Goal: Transaction & Acquisition: Book appointment/travel/reservation

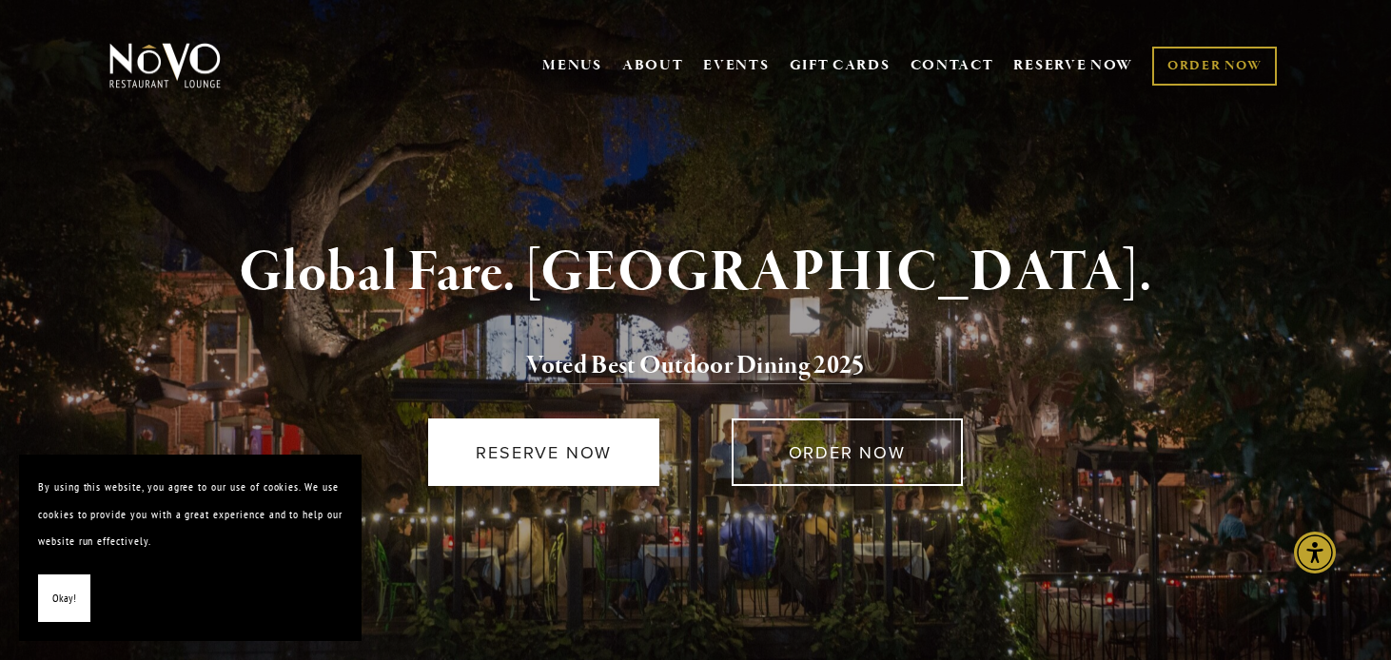
click at [529, 463] on link "RESERVE NOW" at bounding box center [543, 453] width 231 height 68
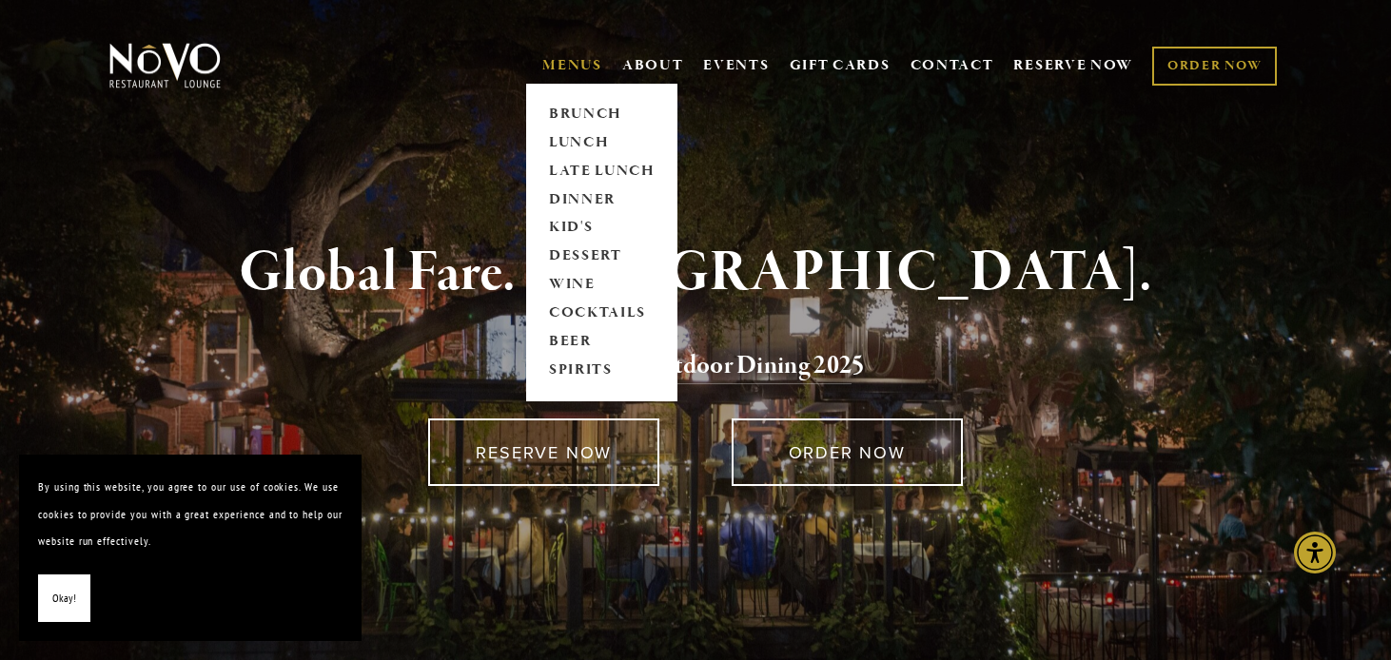
click at [553, 50] on span "MENUS BRUNCH LUNCH LATE LUNCH DINNER KID'S DESSERT WINE COCKTAILS BEER SPIRITS" at bounding box center [572, 66] width 60 height 36
click at [562, 191] on link "DINNER" at bounding box center [601, 200] width 119 height 29
click at [570, 284] on link "WINE" at bounding box center [601, 285] width 119 height 29
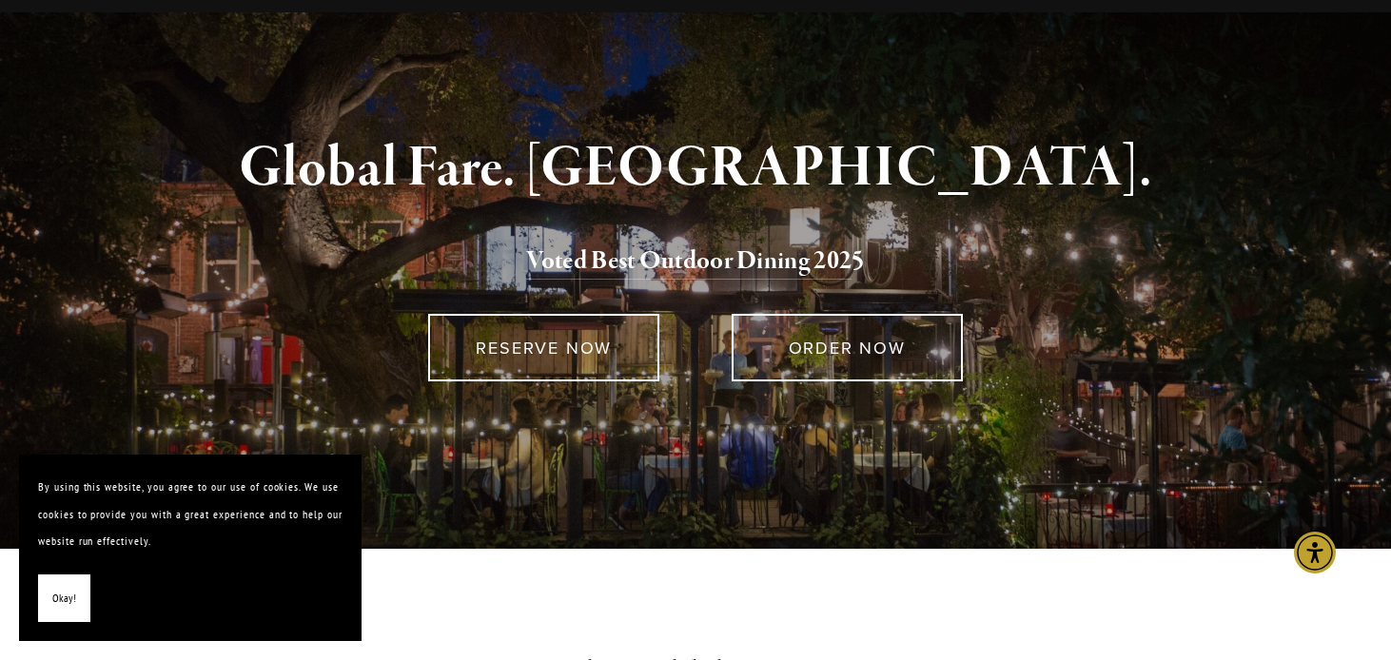
scroll to position [160, 0]
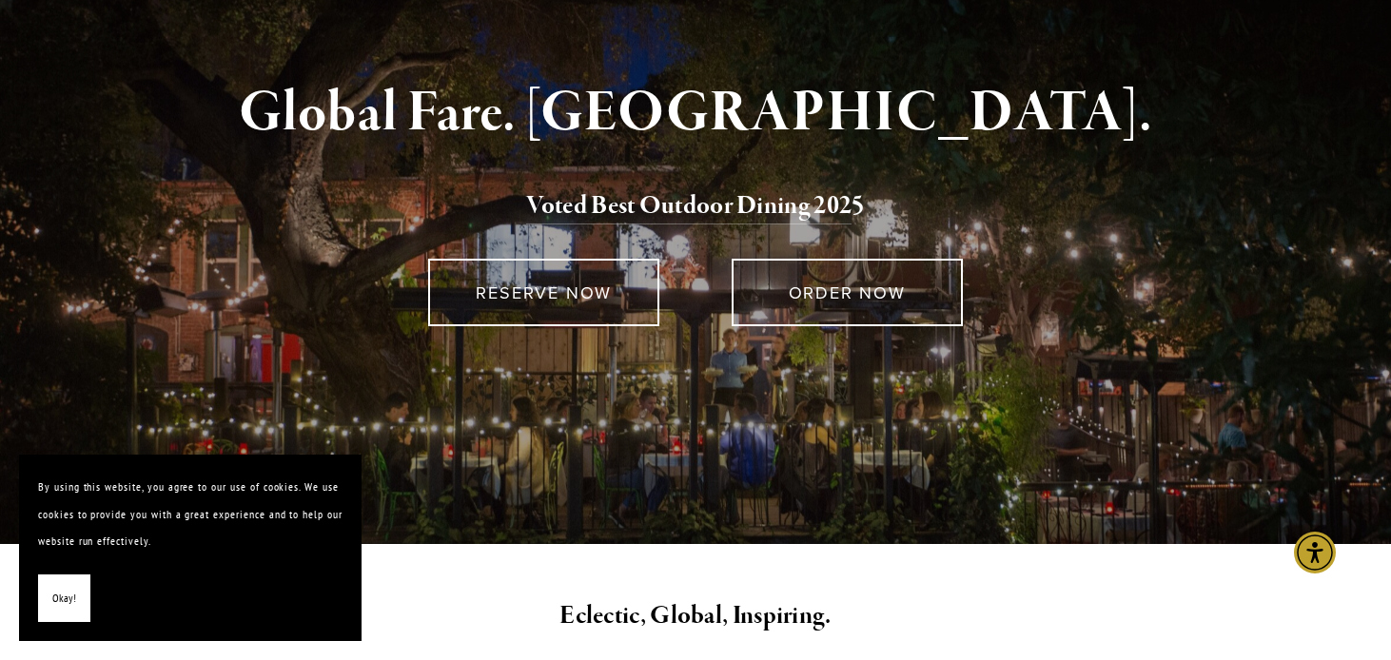
click at [64, 598] on span "Okay!" at bounding box center [64, 599] width 24 height 28
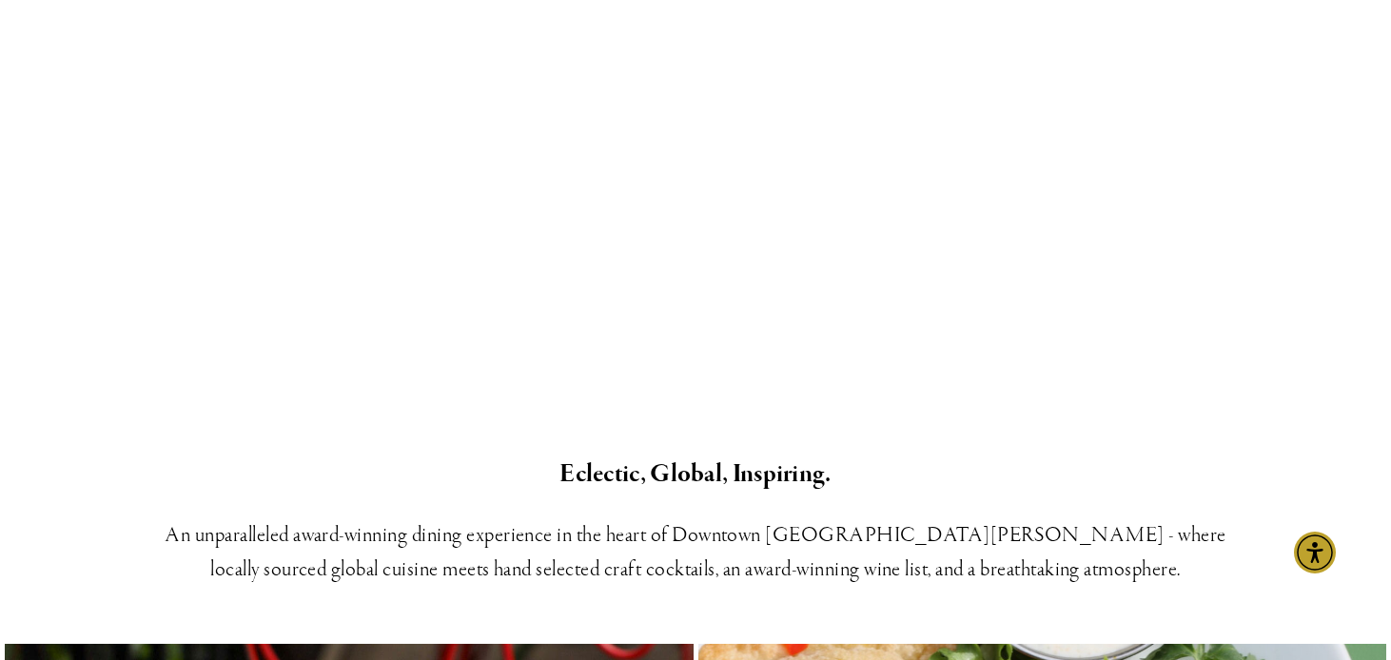
scroll to position [0, 0]
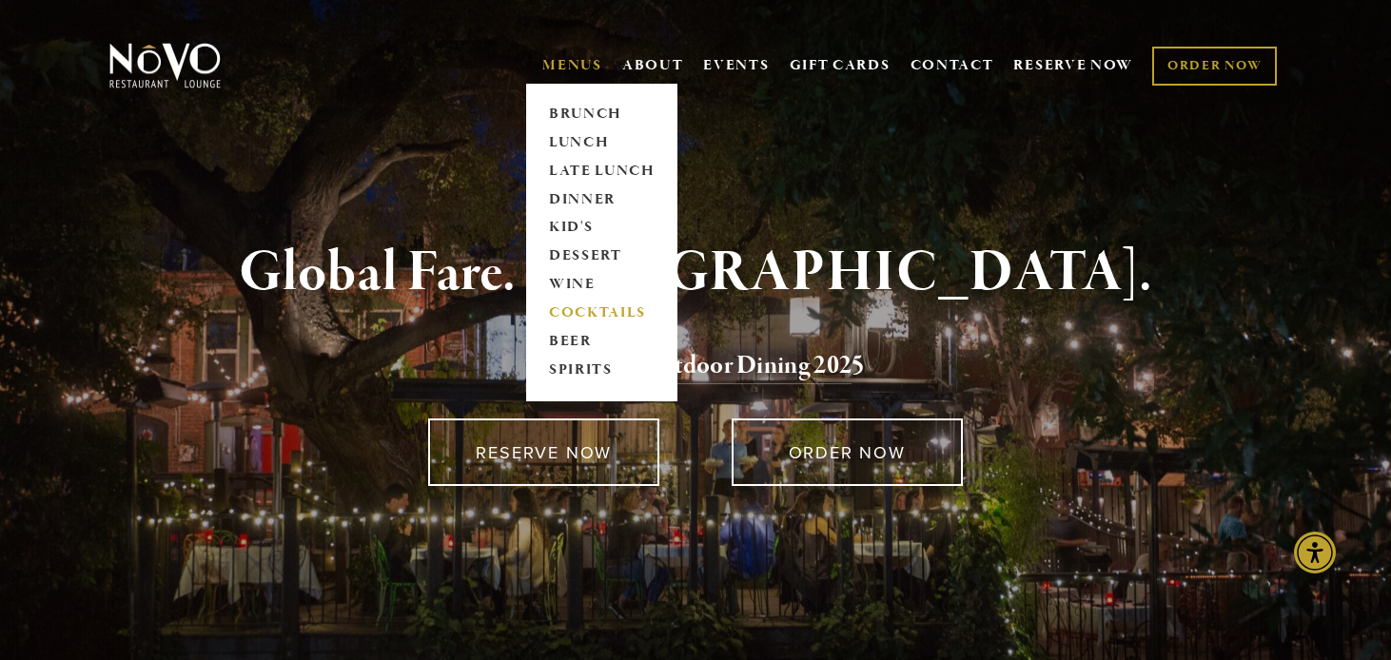
click at [548, 302] on link "COCKTAILS" at bounding box center [601, 314] width 119 height 29
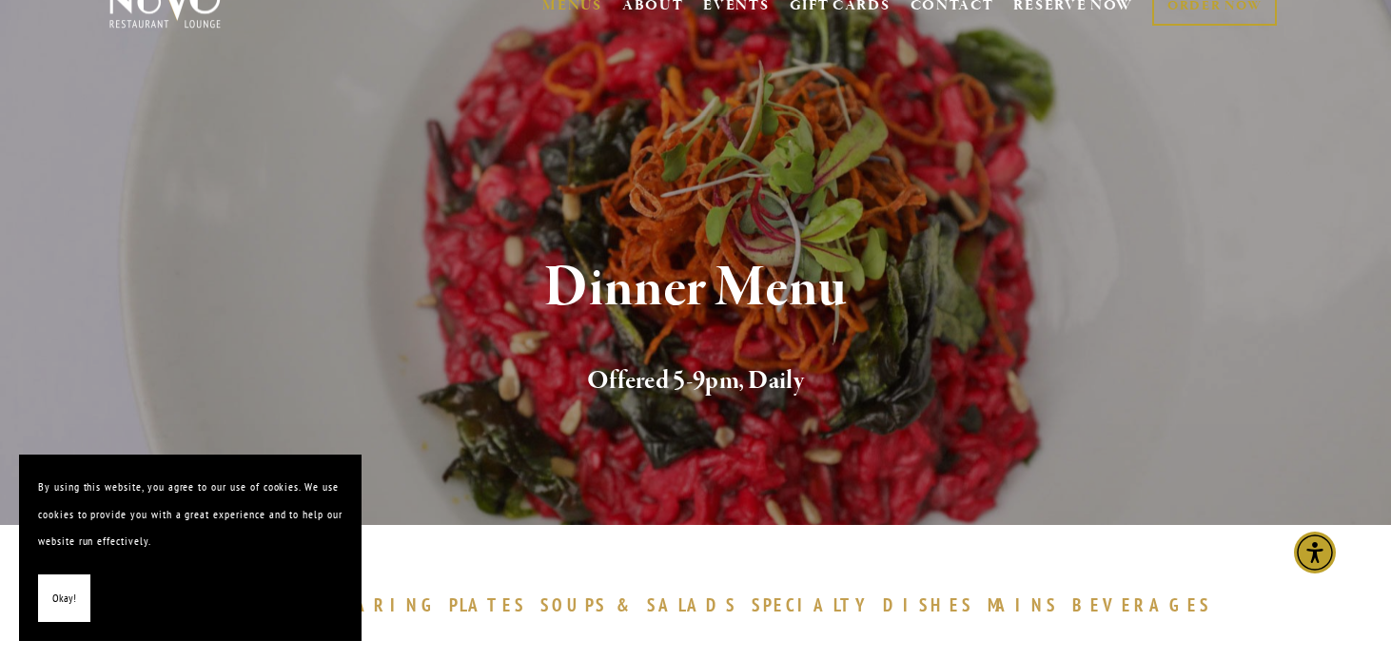
scroll to position [88, 0]
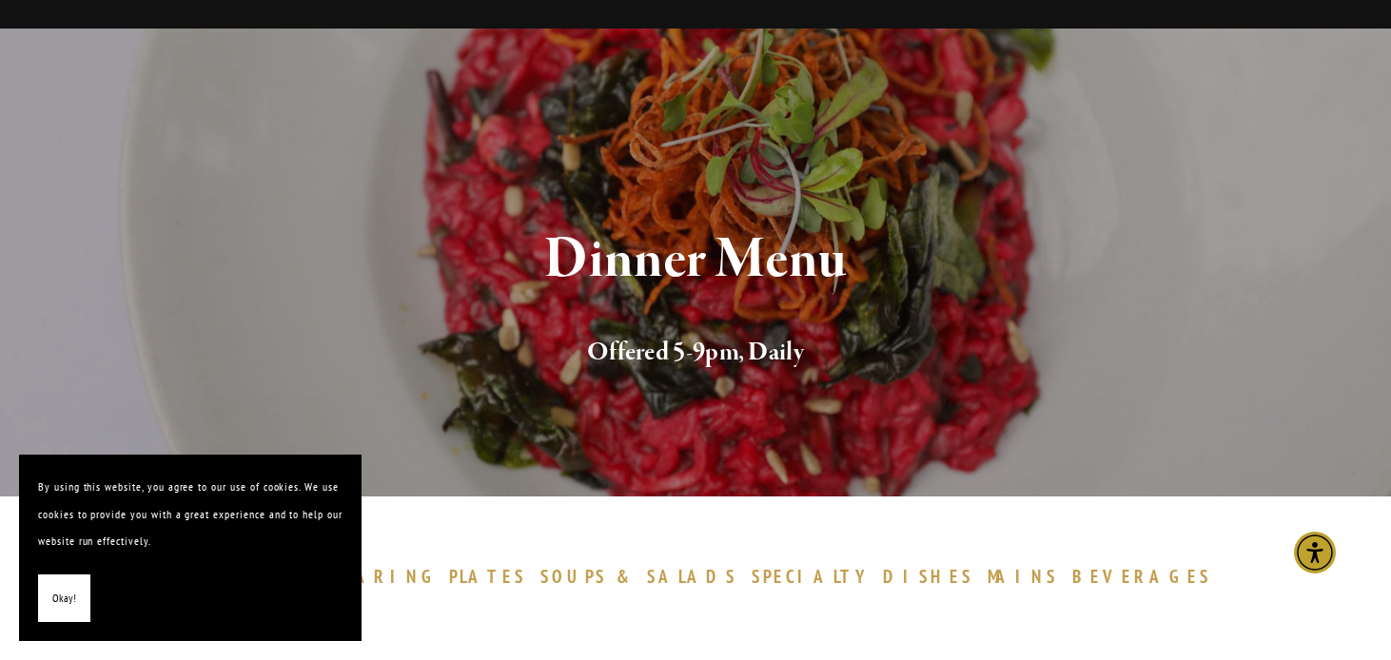
click at [49, 604] on button "Okay!" at bounding box center [64, 599] width 52 height 49
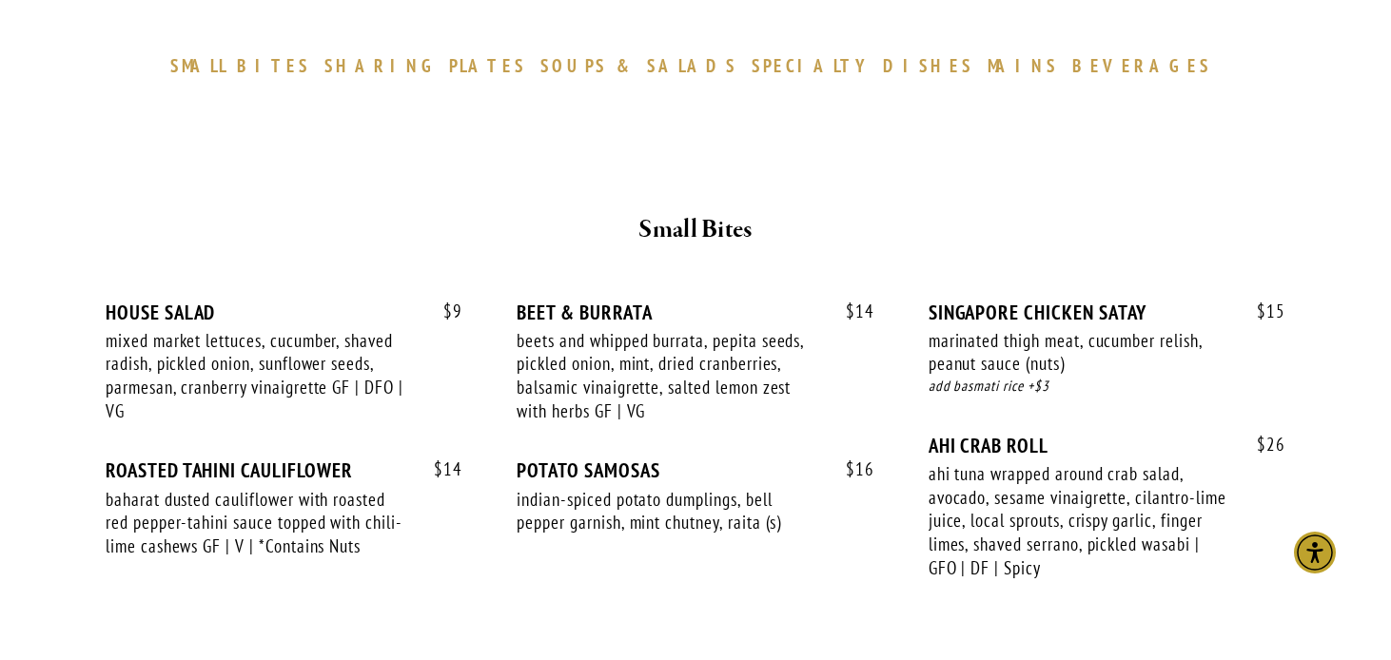
scroll to position [598, 0]
click at [988, 68] on span "MAINS" at bounding box center [1023, 66] width 71 height 23
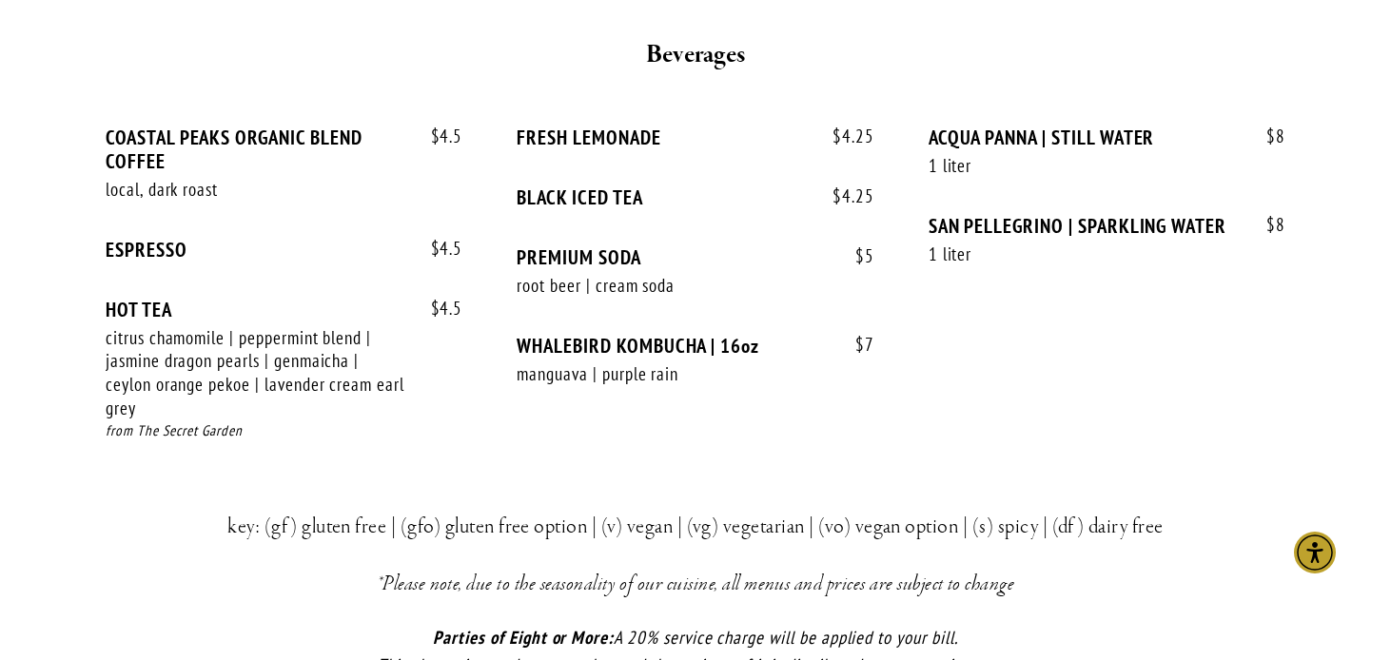
scroll to position [3859, 0]
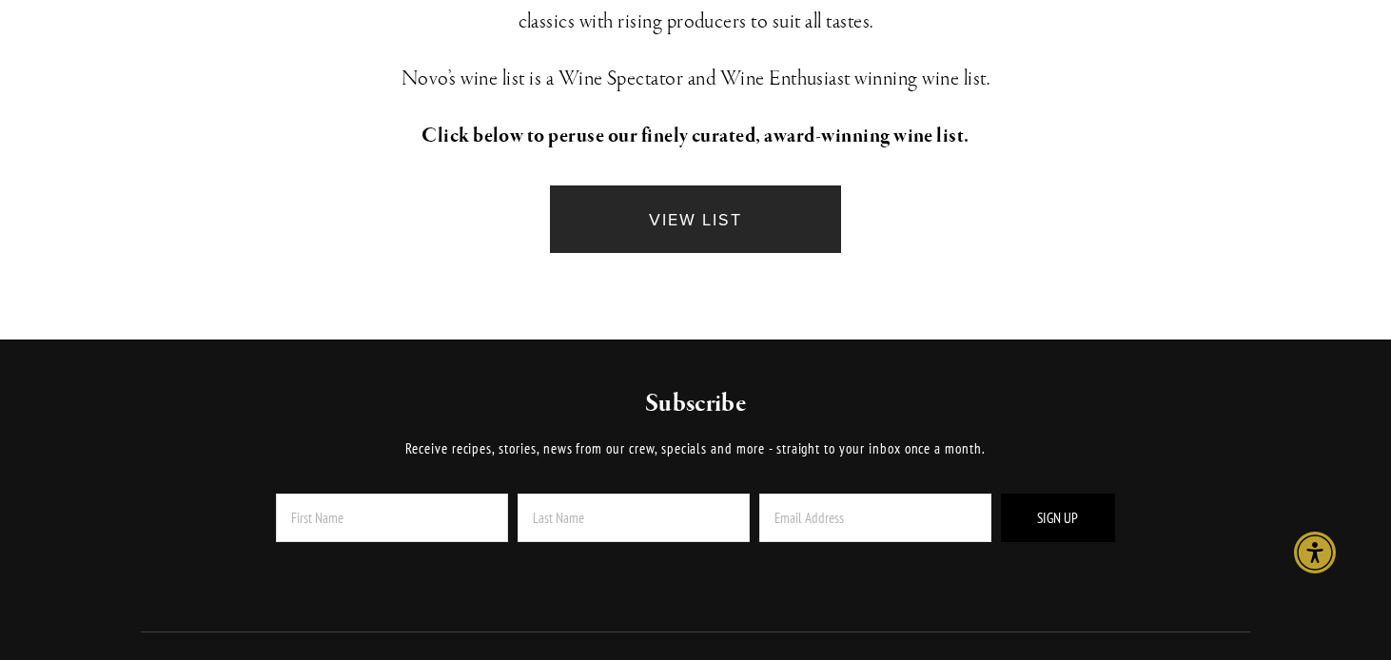
scroll to position [598, 0]
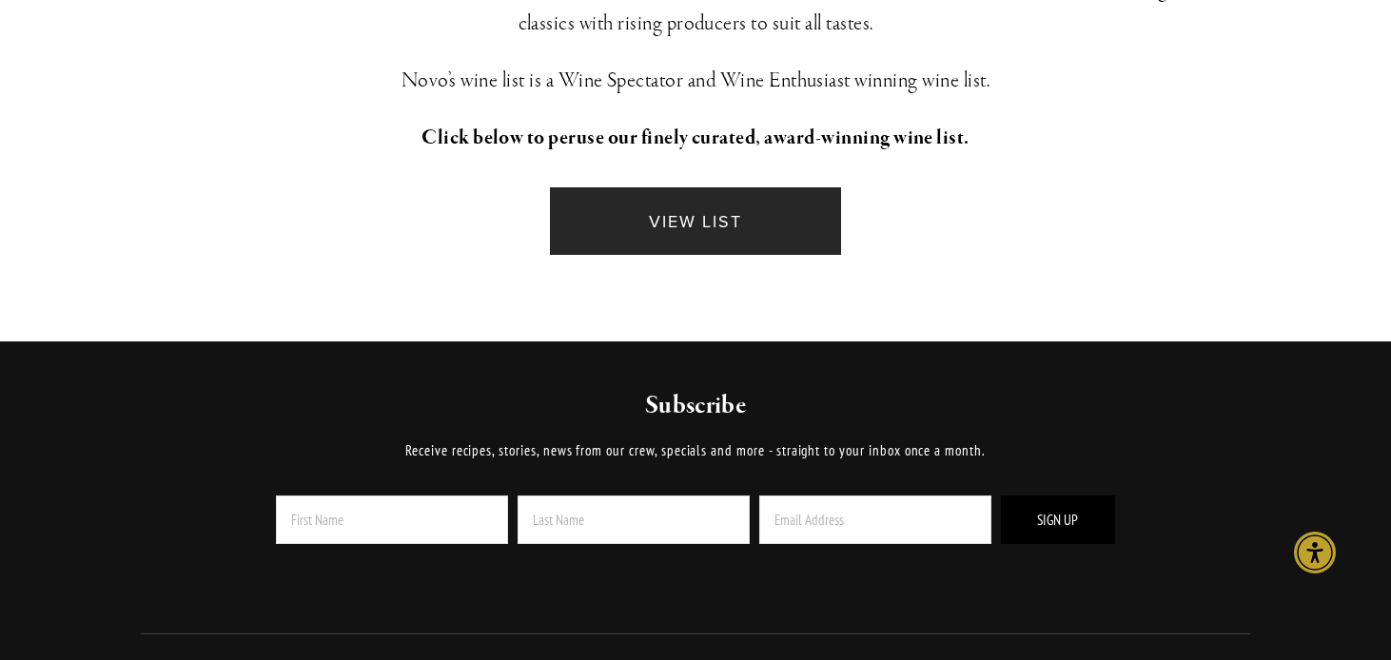
click at [688, 224] on link "VIEW LIST" at bounding box center [695, 221] width 291 height 68
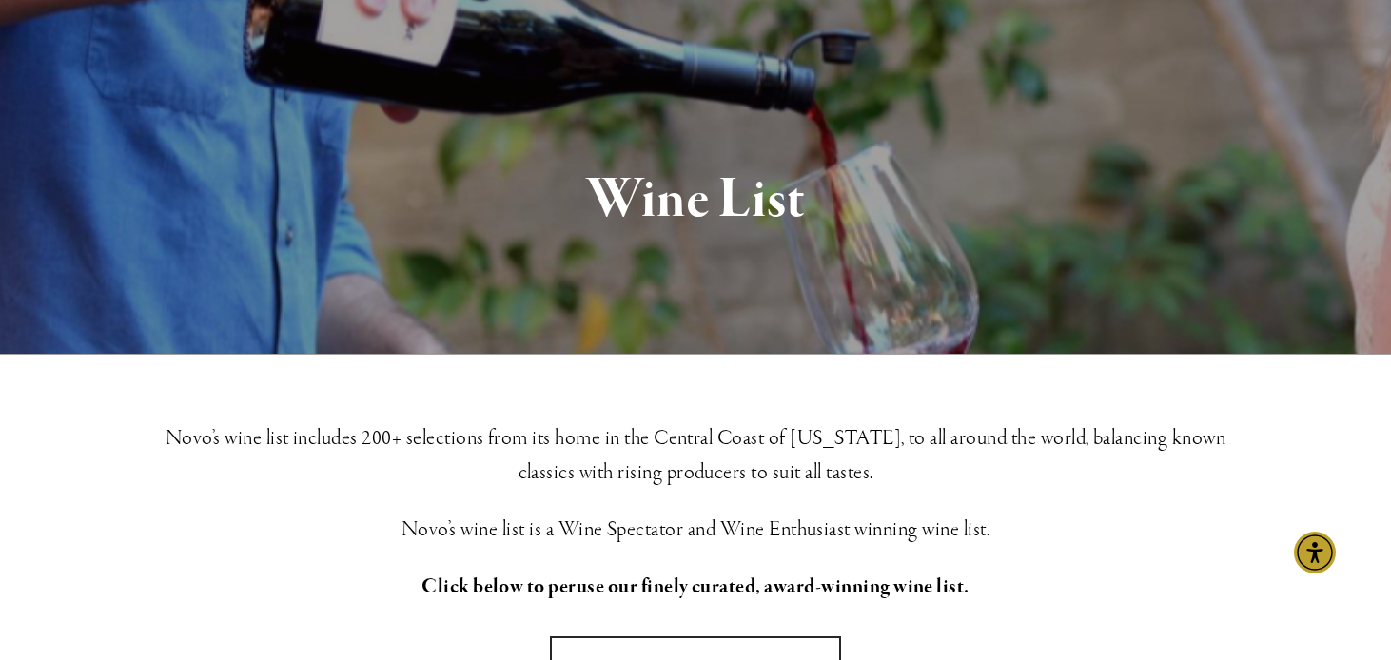
scroll to position [153, 0]
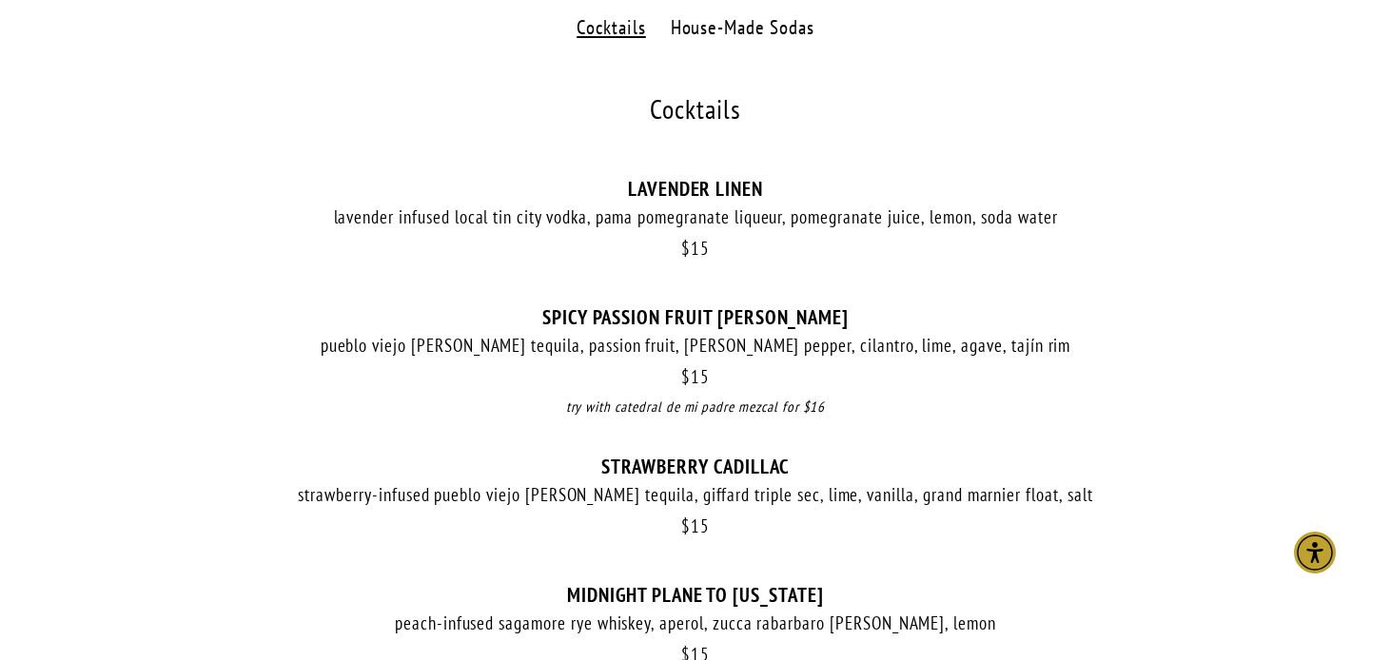
scroll to position [210, 0]
